Goal: Navigation & Orientation: Find specific page/section

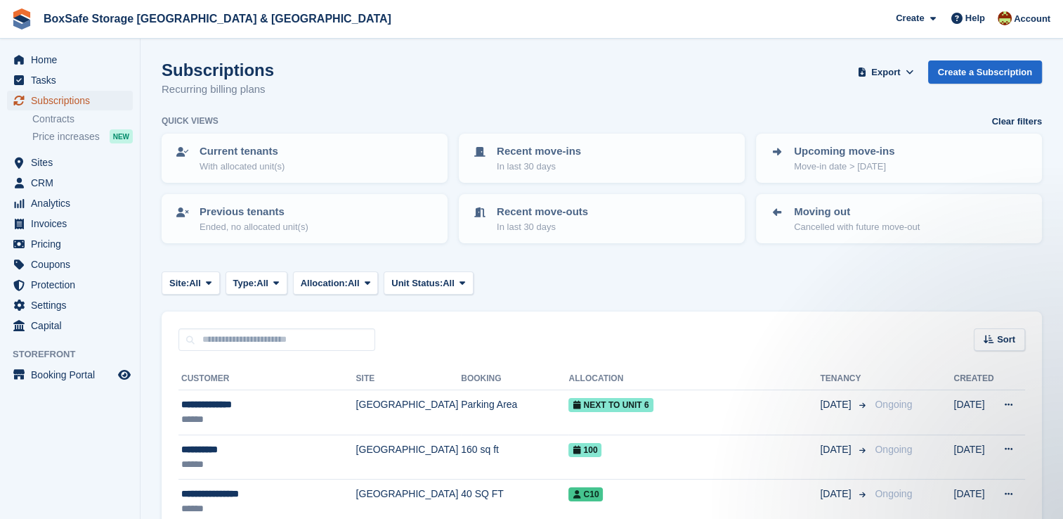
click at [107, 103] on span "Subscriptions" at bounding box center [73, 101] width 84 height 20
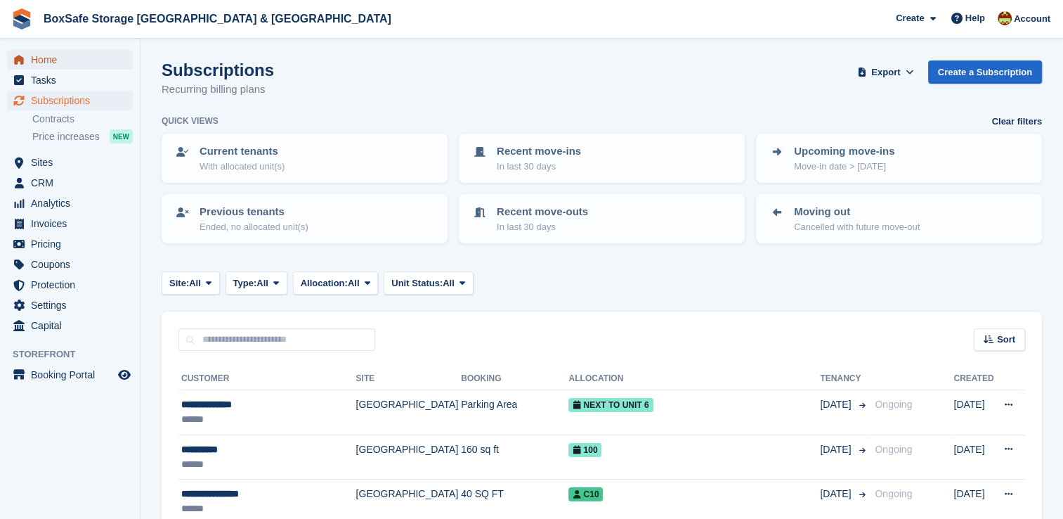
click at [82, 65] on span "Home" at bounding box center [73, 60] width 84 height 20
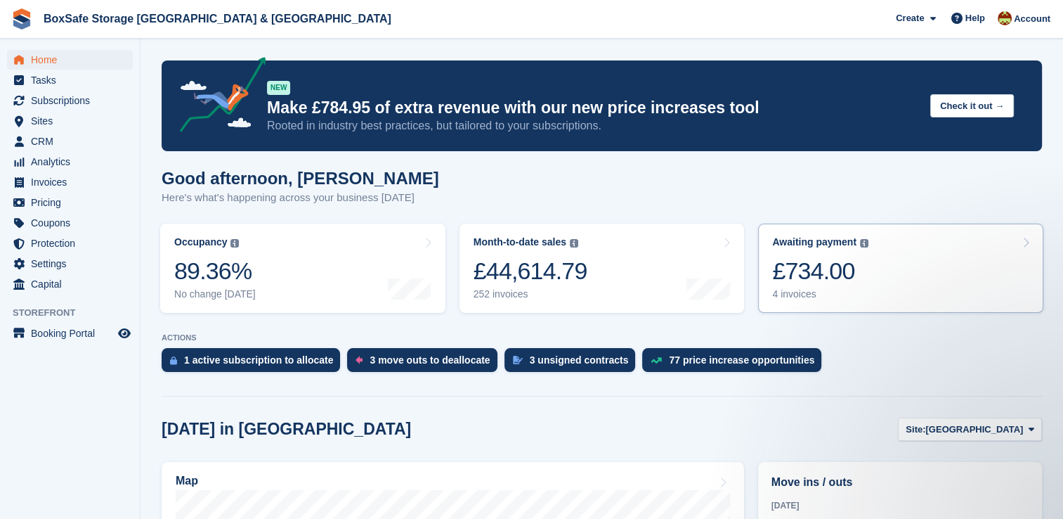
click at [883, 285] on link "Awaiting payment The total outstanding balance on all open invoices. £734.00 4 …" at bounding box center [900, 267] width 285 height 89
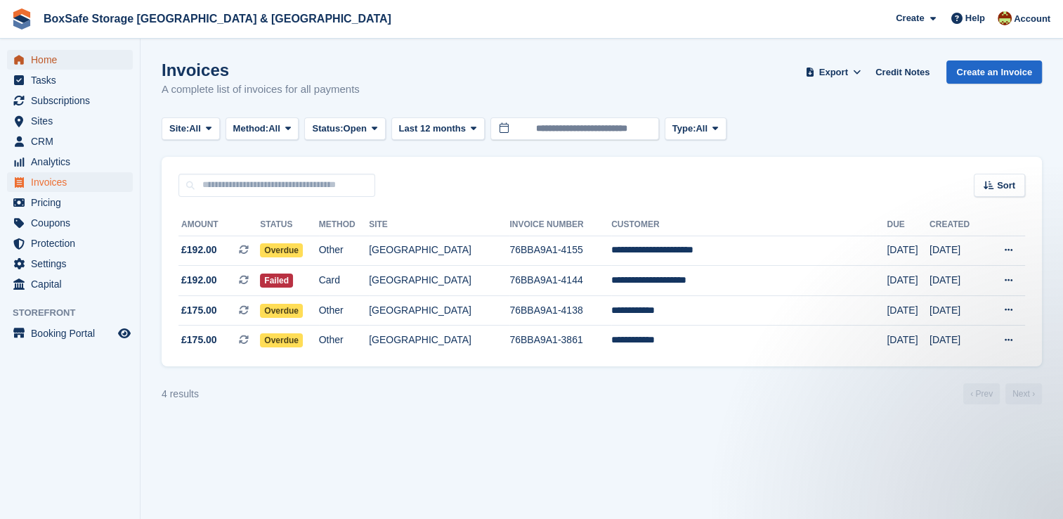
click at [74, 52] on span "Home" at bounding box center [73, 60] width 84 height 20
